Goal: Transaction & Acquisition: Book appointment/travel/reservation

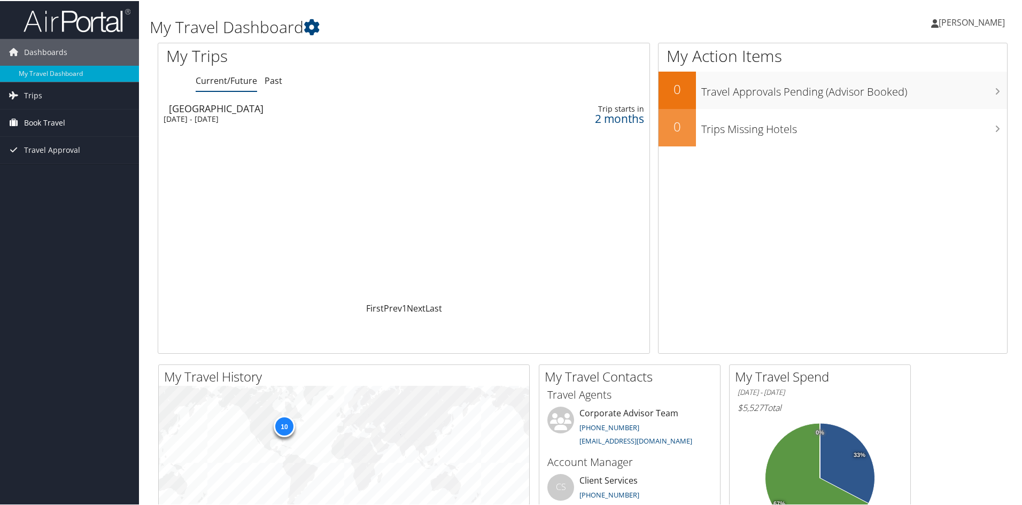
click at [48, 119] on span "Book Travel" at bounding box center [44, 122] width 41 height 27
click at [52, 175] on link "Book/Manage Online Trips" at bounding box center [69, 175] width 139 height 16
click at [26, 92] on span "Trips" at bounding box center [33, 94] width 18 height 27
click at [37, 163] on span "Book Travel" at bounding box center [44, 170] width 41 height 27
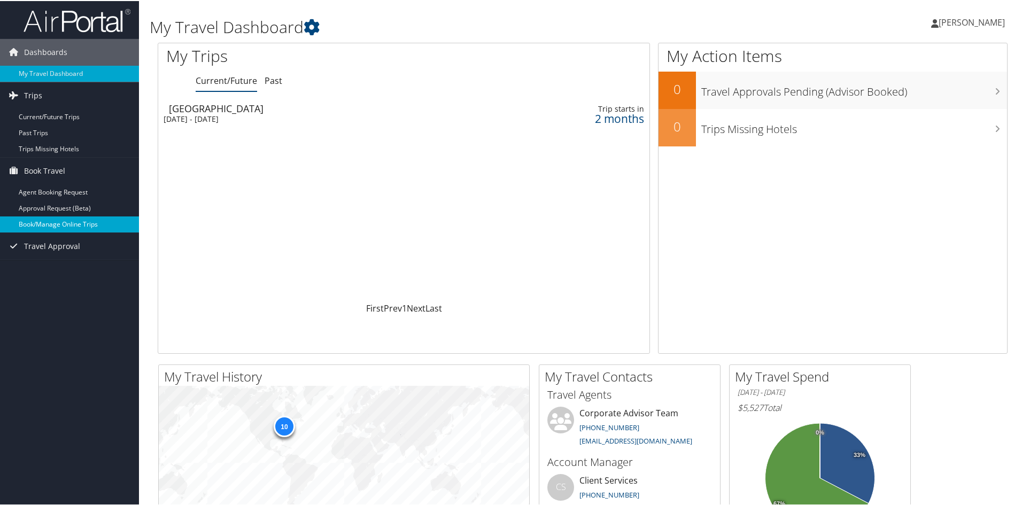
click at [41, 220] on link "Book/Manage Online Trips" at bounding box center [69, 223] width 139 height 16
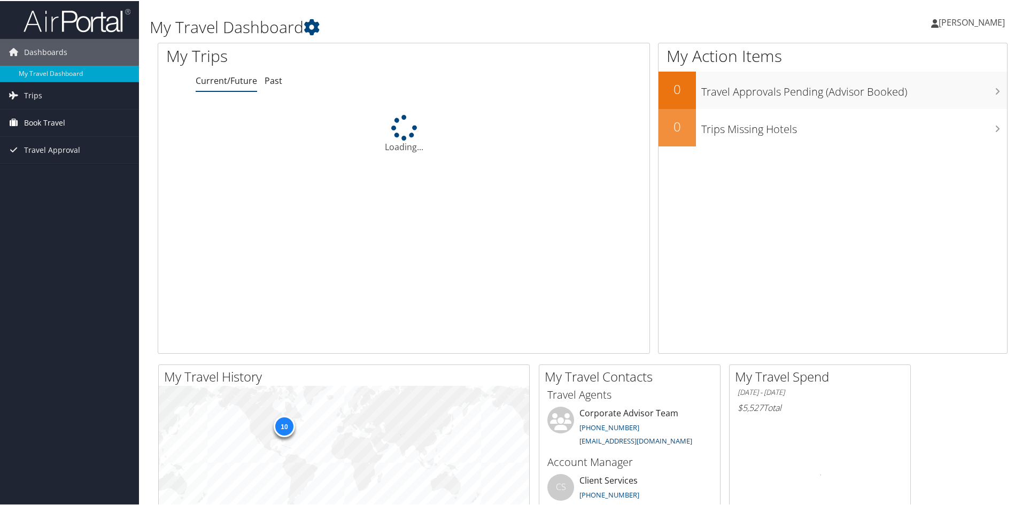
click at [24, 122] on span "Book Travel" at bounding box center [44, 122] width 41 height 27
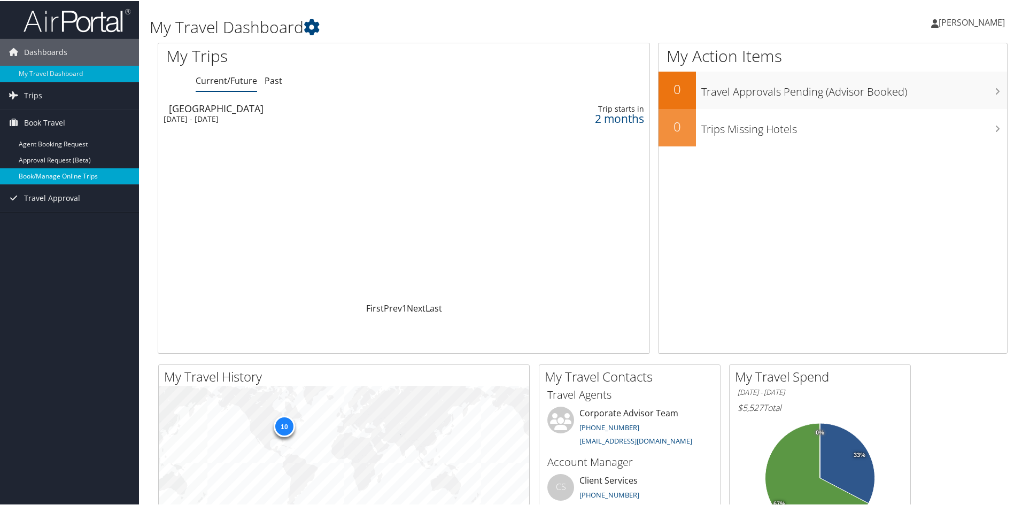
click at [56, 176] on link "Book/Manage Online Trips" at bounding box center [69, 175] width 139 height 16
